Goal: Task Accomplishment & Management: Use online tool/utility

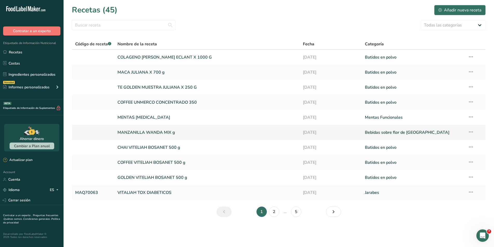
click at [97, 129] on link at bounding box center [93, 132] width 36 height 11
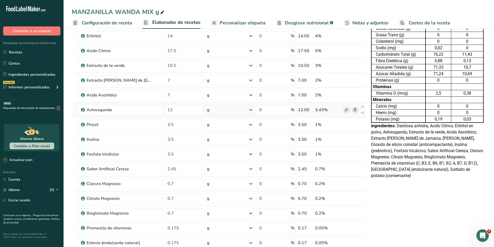
scroll to position [52, 0]
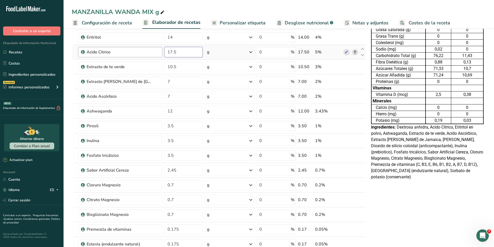
drag, startPoint x: 181, startPoint y: 53, endPoint x: 154, endPoint y: 50, distance: 27.2
click at [154, 50] on tr "Acido Citrico 17.5 g Unidades de peso g kg mg Ver más Unidades de volumen [GEOG…" at bounding box center [219, 52] width 294 height 15
type input "7"
click at [447, 225] on div "Tabla de Información Nutricional 23,333 Porciones Por Envase Tamaño por ración …" at bounding box center [427, 246] width 117 height 526
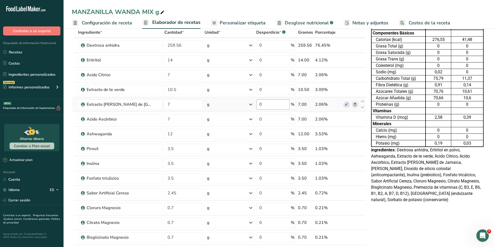
scroll to position [0, 0]
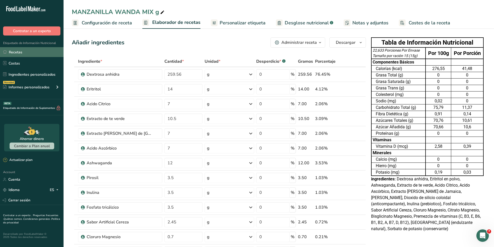
click at [18, 51] on link "Recetas" at bounding box center [32, 52] width 64 height 10
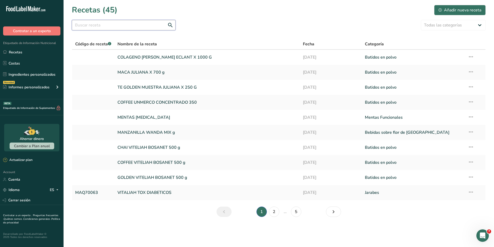
click at [106, 27] on input "text" at bounding box center [124, 25] width 104 height 10
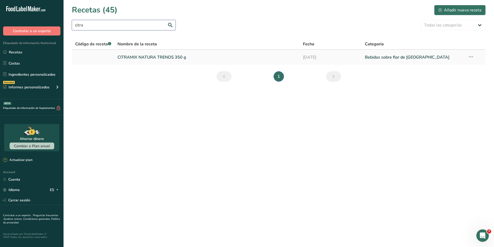
type input "citra"
click at [127, 57] on link "CITRAMIX NATURA TRENDS 350 g" at bounding box center [206, 57] width 179 height 11
